Goal: Navigation & Orientation: Understand site structure

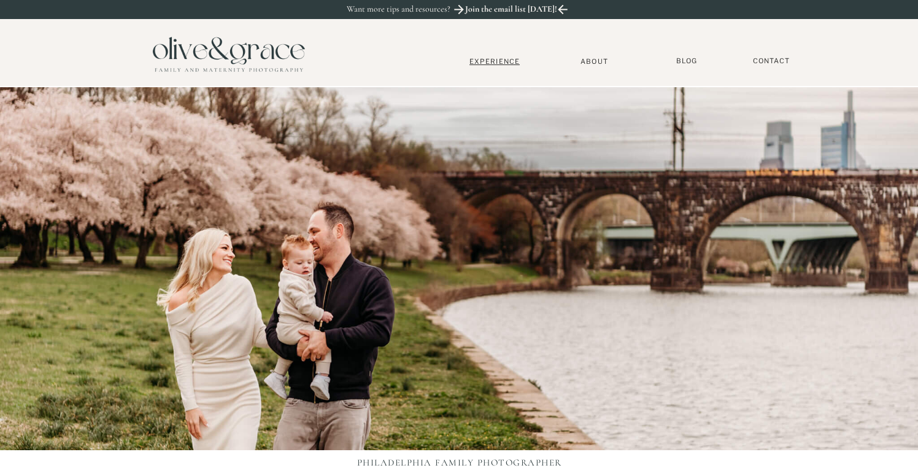
click at [495, 62] on nav "Experience" at bounding box center [494, 61] width 81 height 9
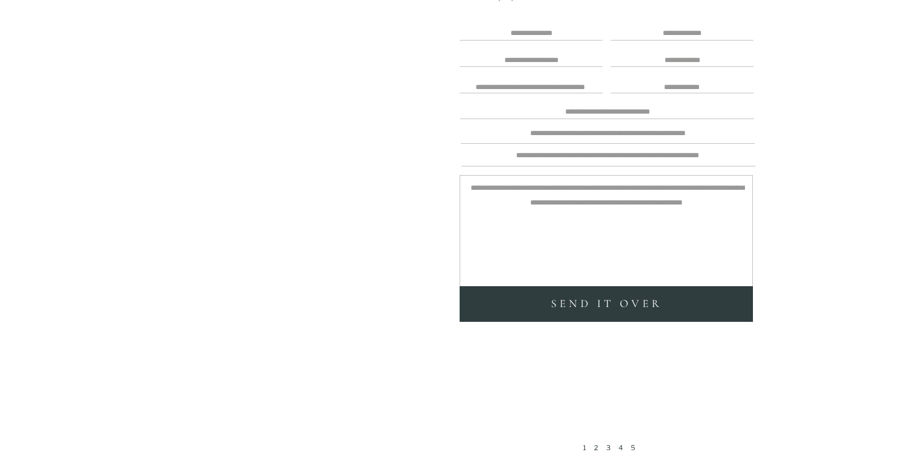
scroll to position [2772, 0]
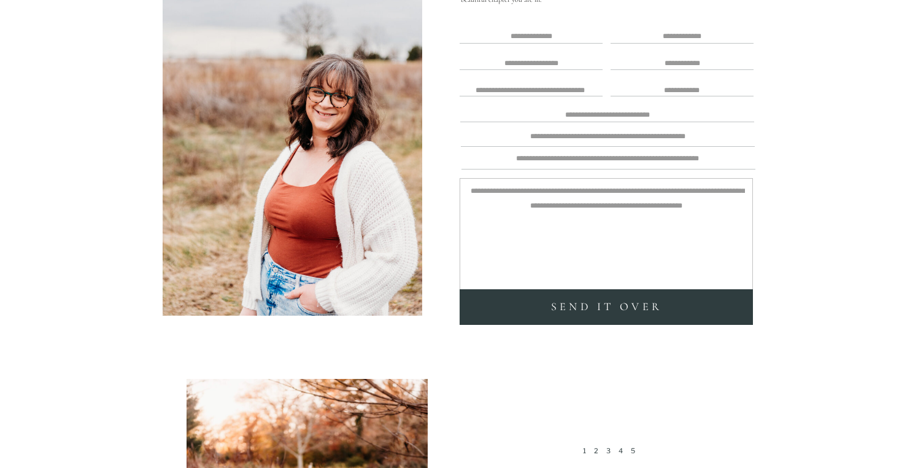
click at [556, 157] on textarea at bounding box center [607, 159] width 295 height 11
click at [571, 141] on textarea at bounding box center [607, 137] width 295 height 11
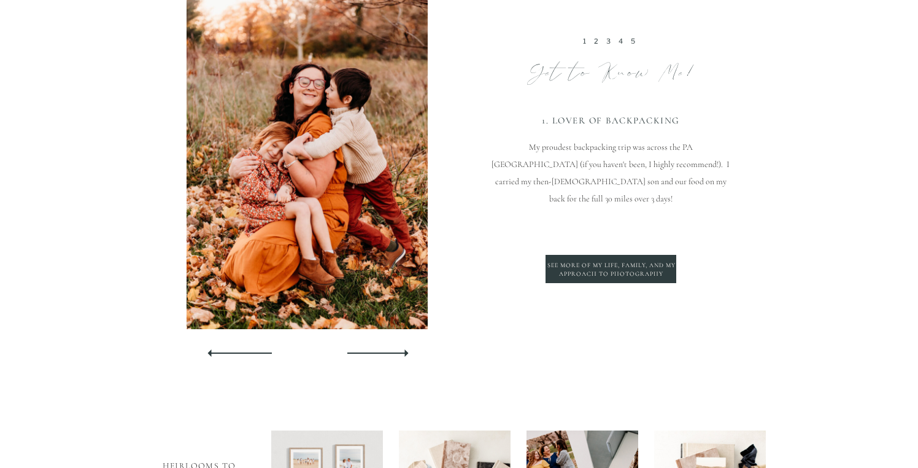
scroll to position [3182, 0]
type textarea "*"
click at [396, 355] on div at bounding box center [377, 352] width 74 height 26
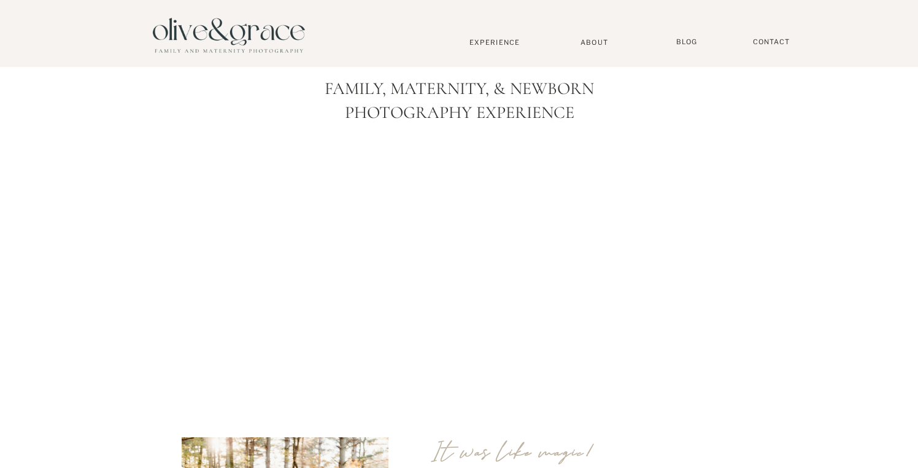
scroll to position [0, 0]
click at [599, 42] on nav "About" at bounding box center [594, 42] width 37 height 8
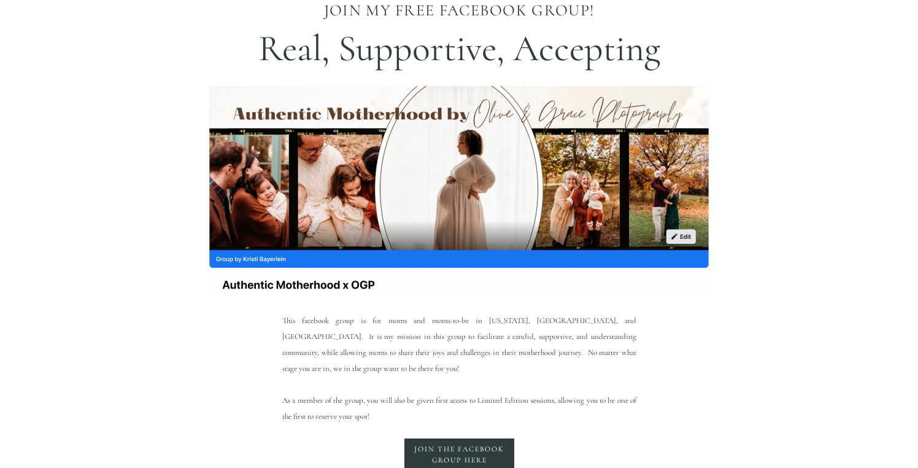
scroll to position [1707, 0]
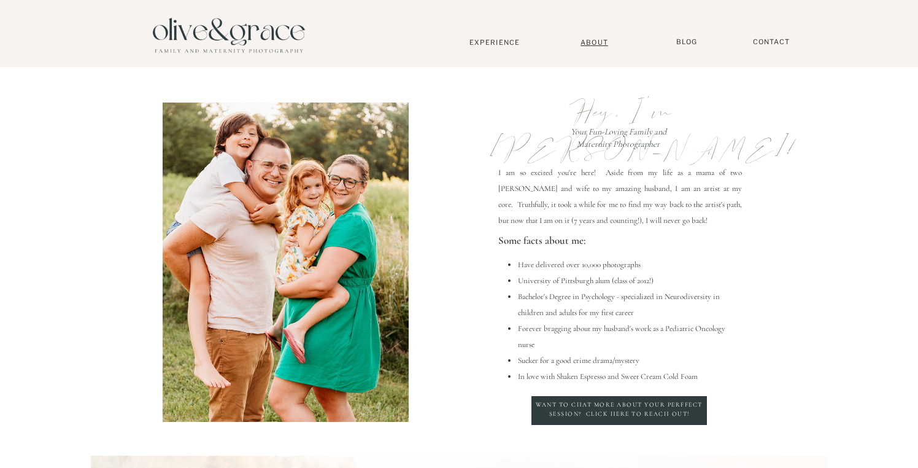
scroll to position [0, 0]
click at [689, 41] on nav "BLOG" at bounding box center [686, 41] width 31 height 9
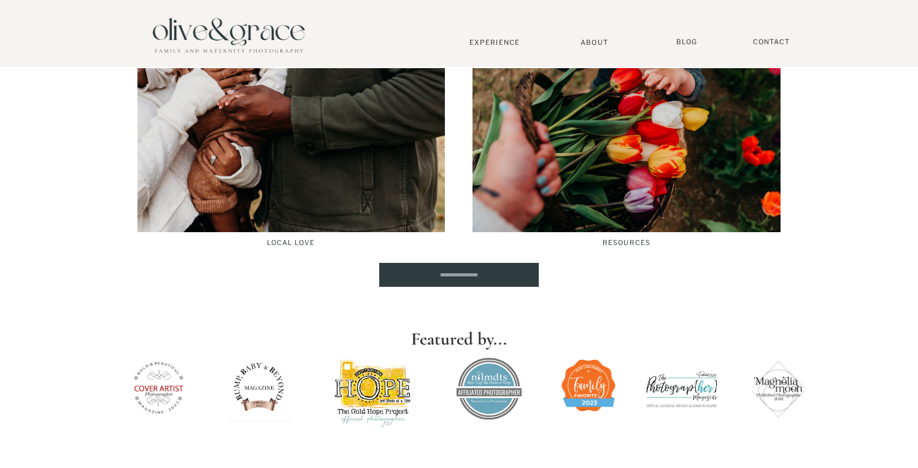
scroll to position [3785, 0]
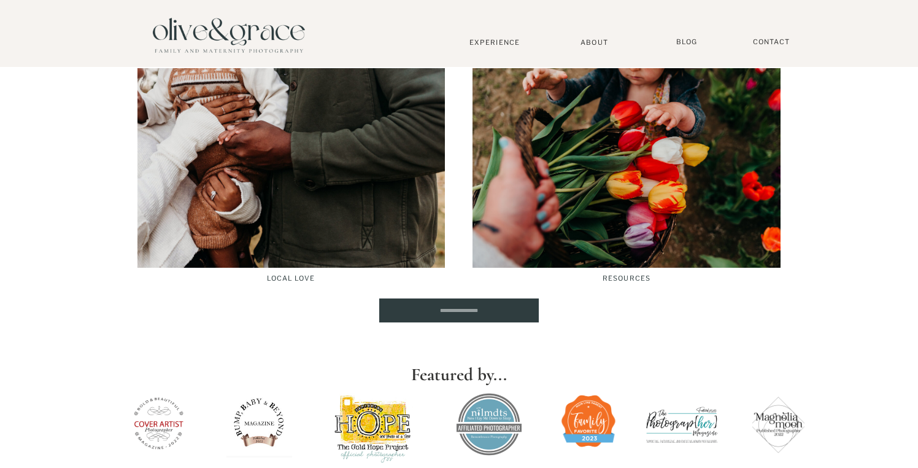
click at [712, 232] on div at bounding box center [626, 164] width 308 height 206
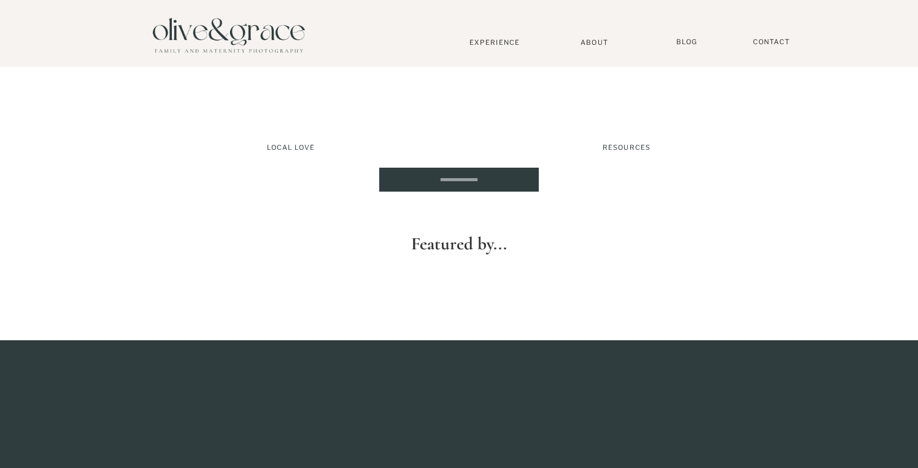
scroll to position [3646, 0]
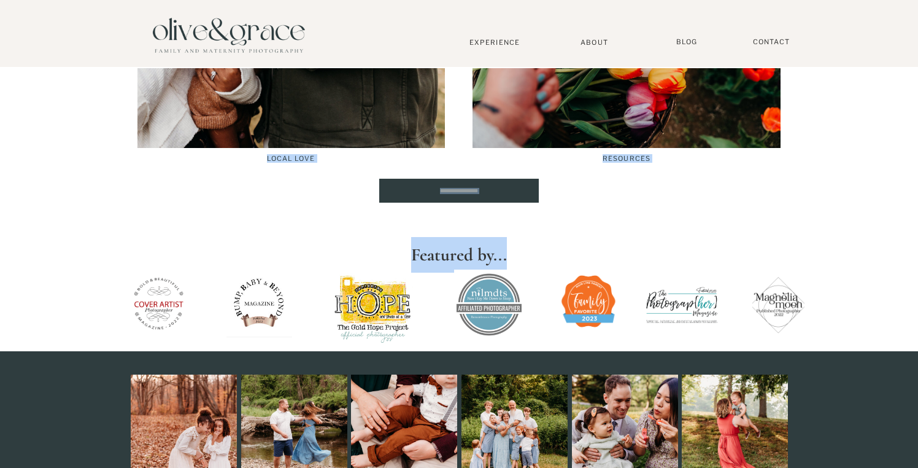
drag, startPoint x: 390, startPoint y: 239, endPoint x: 594, endPoint y: 310, distance: 216.4
